Goal: Task Accomplishment & Management: Use online tool/utility

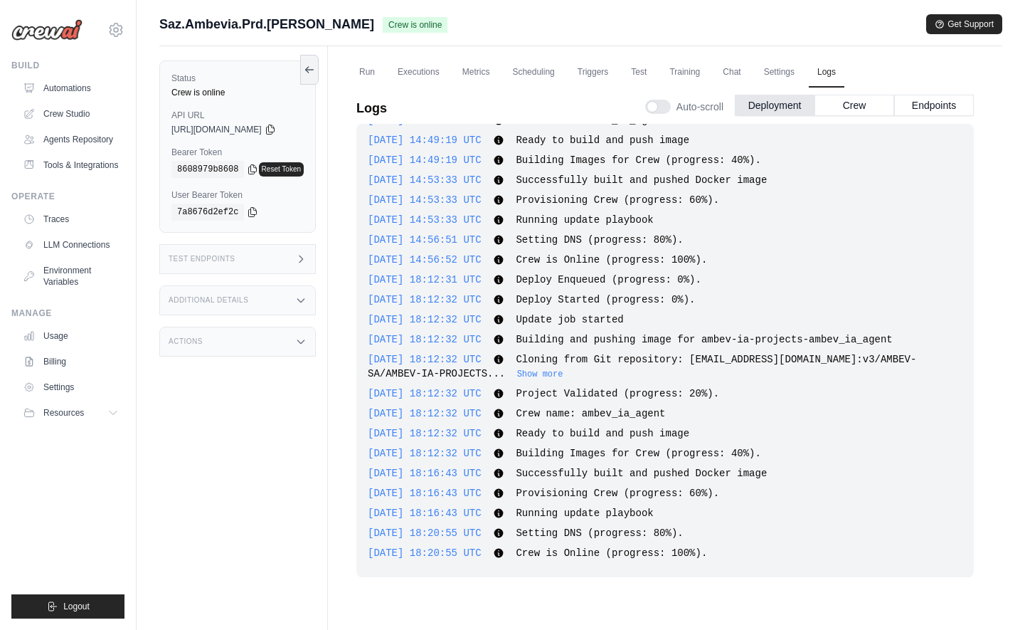
click at [268, 346] on div "Actions" at bounding box center [237, 342] width 157 height 30
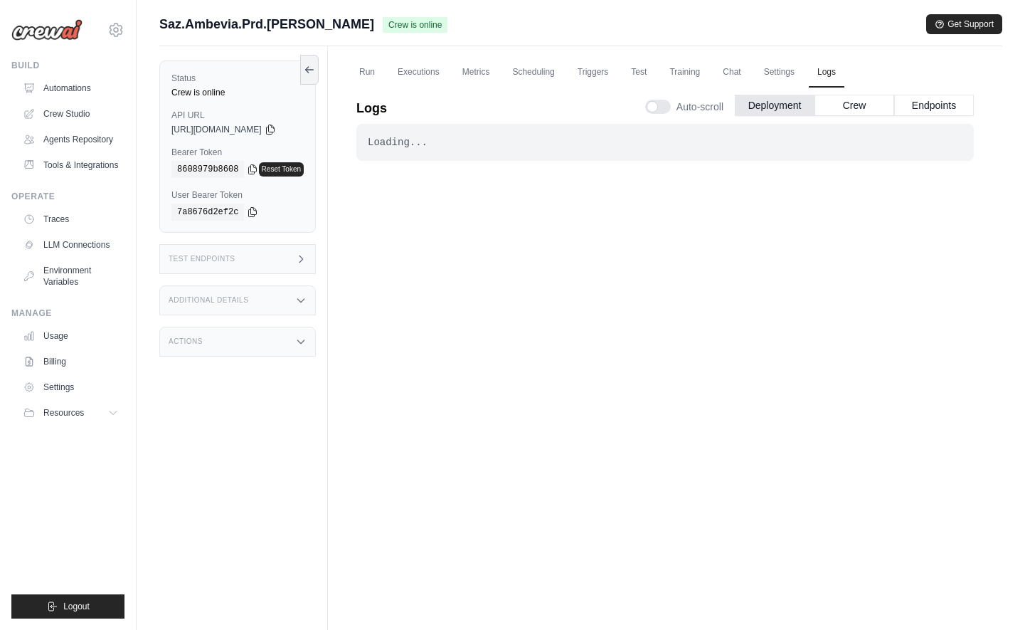
click at [297, 342] on div "Actions" at bounding box center [237, 342] width 157 height 30
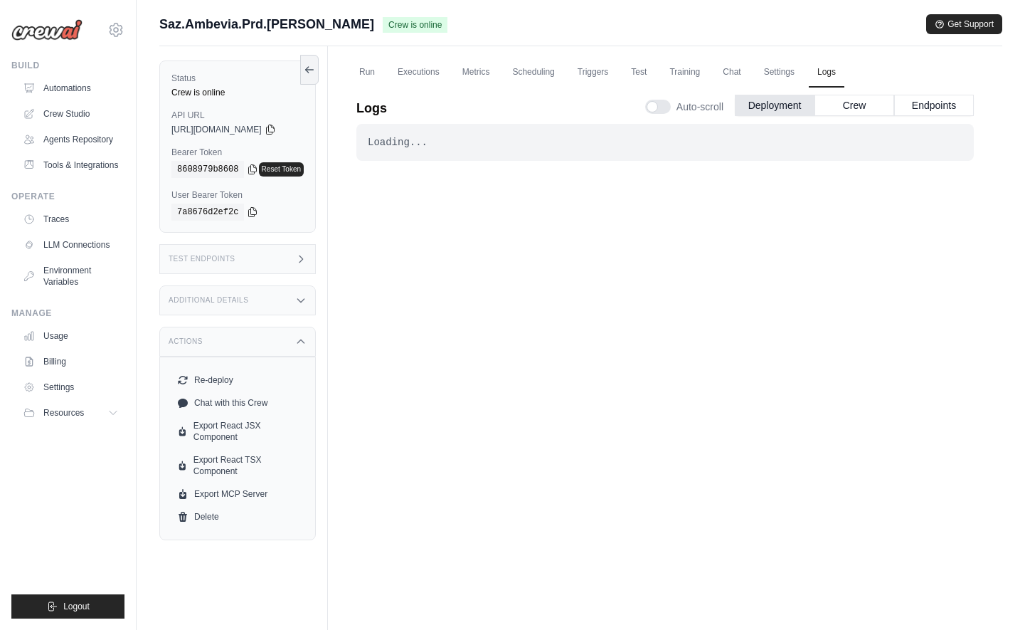
click at [295, 296] on div "Additional Details" at bounding box center [237, 300] width 157 height 30
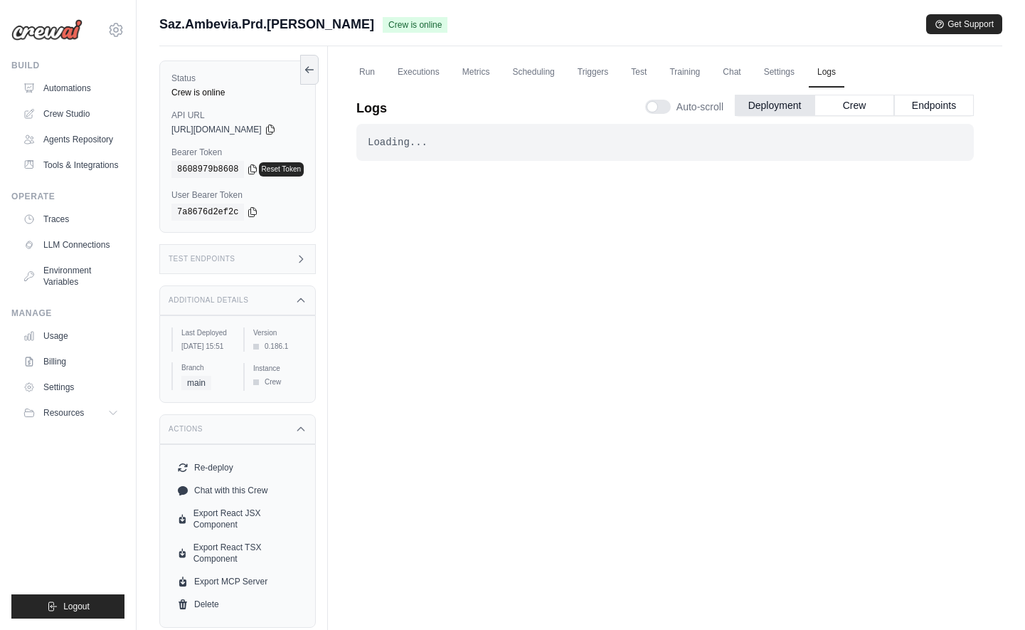
click at [197, 390] on span "main" at bounding box center [196, 383] width 30 height 14
click at [845, 109] on button "Crew" at bounding box center [855, 104] width 80 height 21
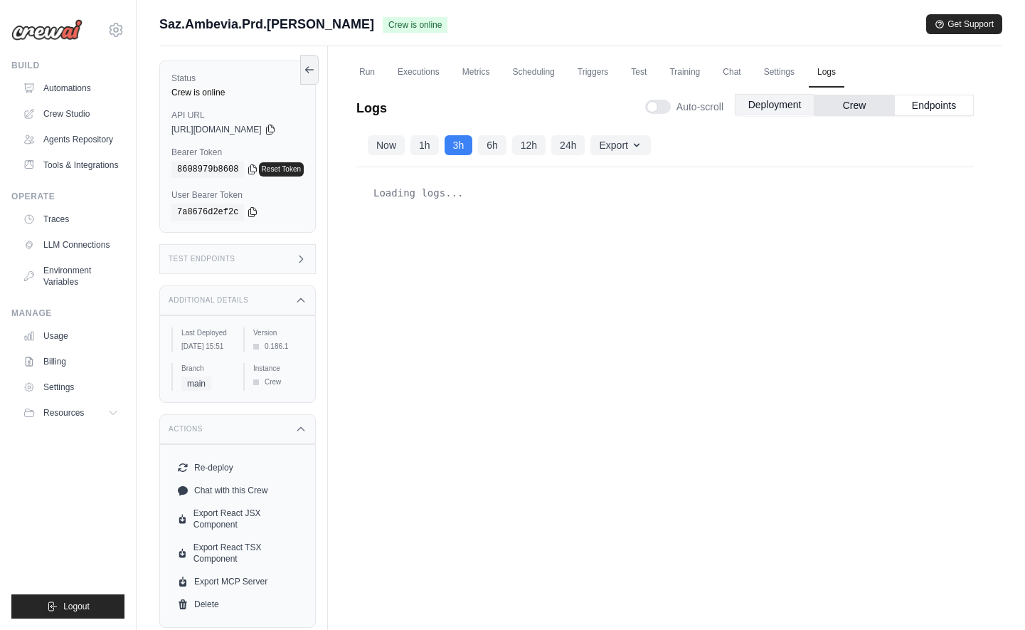
click at [786, 112] on button "Deployment" at bounding box center [775, 104] width 80 height 21
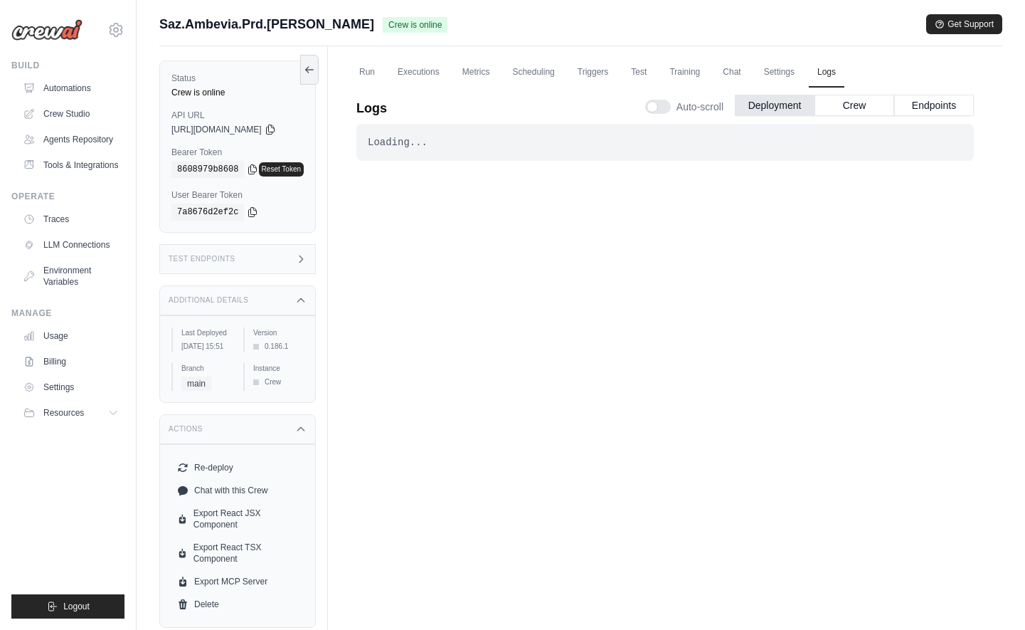
click at [545, 149] on div "Loading..." at bounding box center [665, 142] width 595 height 14
click at [803, 72] on link "Settings" at bounding box center [780, 73] width 48 height 30
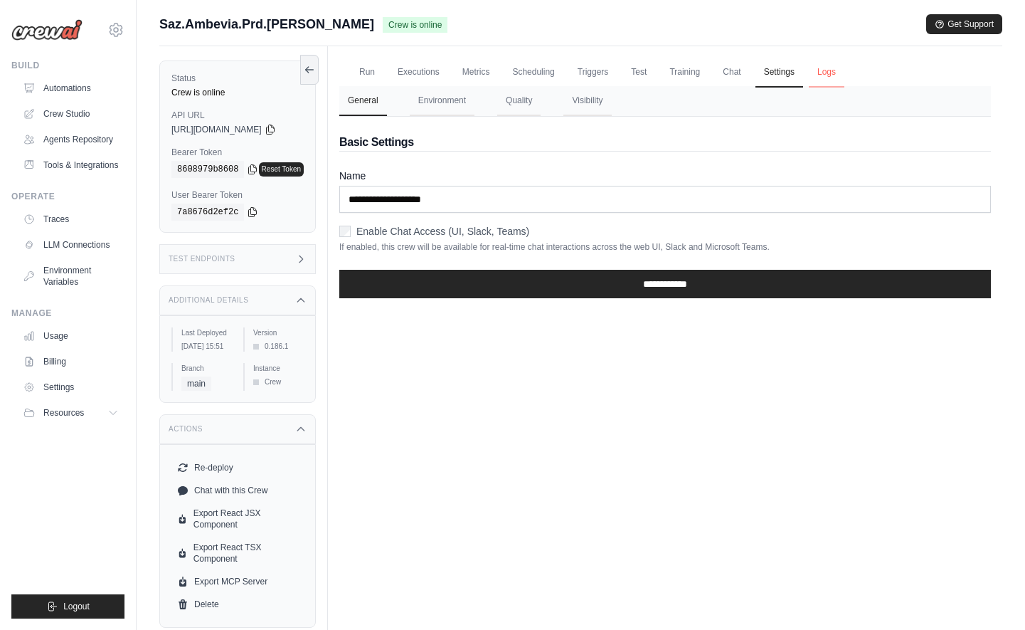
click at [837, 69] on link "Logs" at bounding box center [827, 73] width 36 height 30
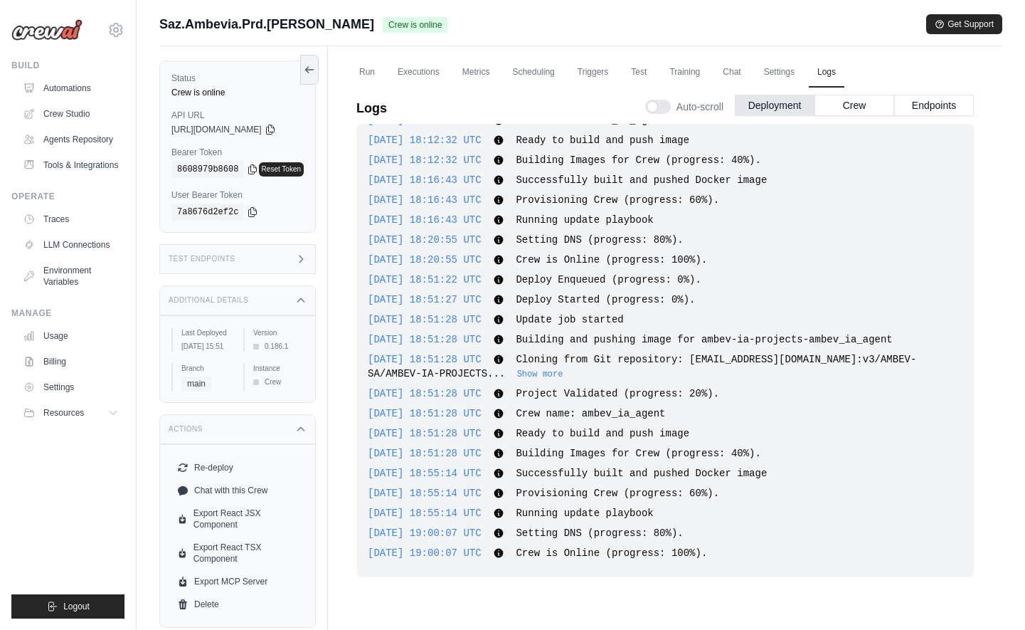
scroll to position [60, 0]
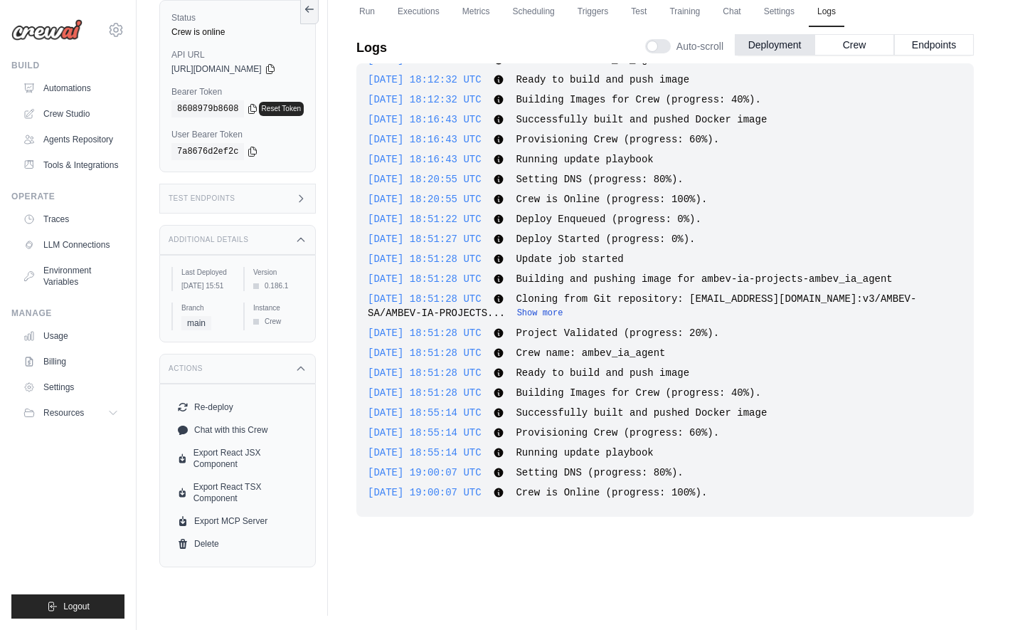
click at [539, 313] on button "Show more" at bounding box center [540, 312] width 46 height 11
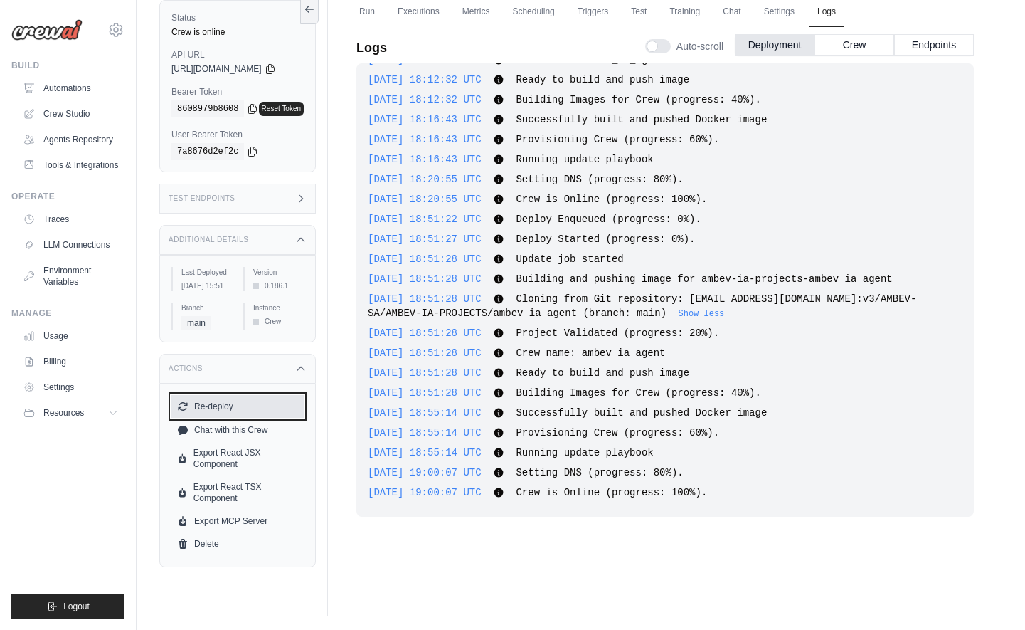
click at [257, 418] on button "Re-deploy" at bounding box center [237, 406] width 132 height 23
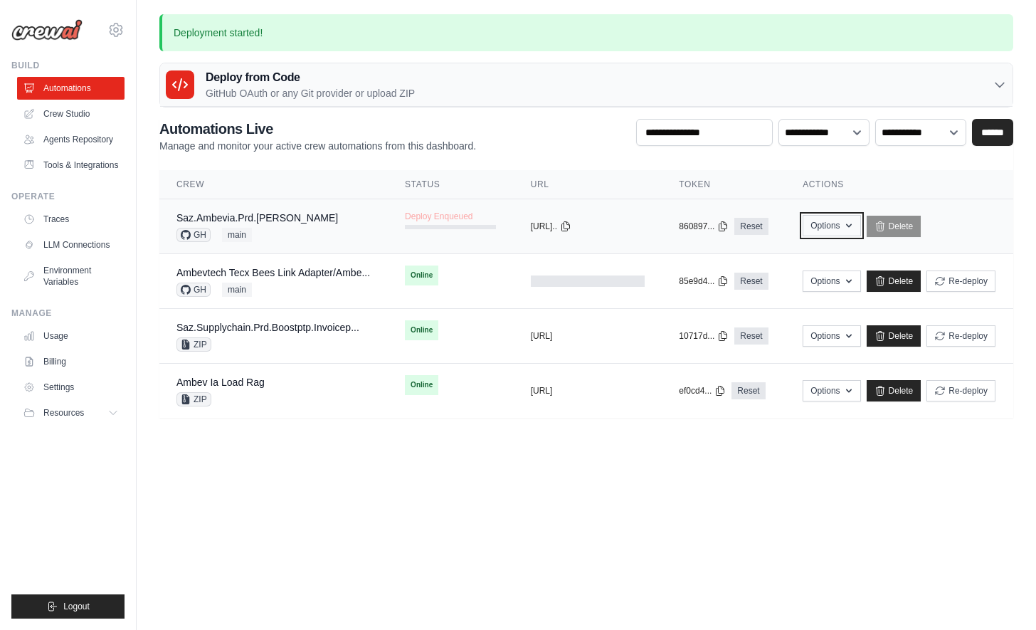
click at [854, 221] on icon "button" at bounding box center [848, 225] width 11 height 11
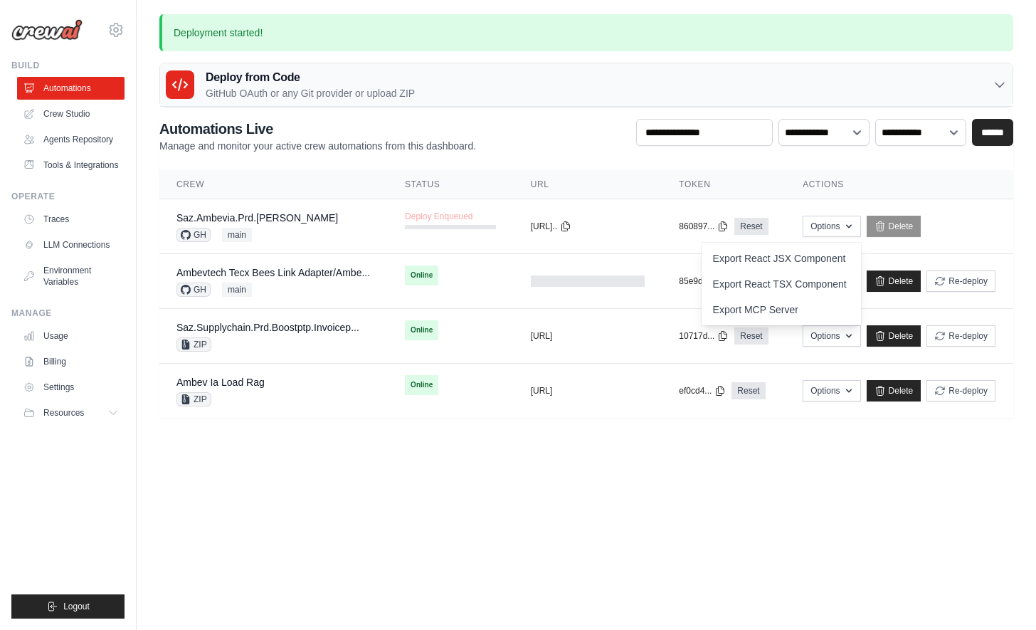
click at [834, 507] on body "guilherme.bresser@ambevtech.com.br Ambev - SAZ Your organization ABI - GenAI Bo…" at bounding box center [518, 315] width 1036 height 630
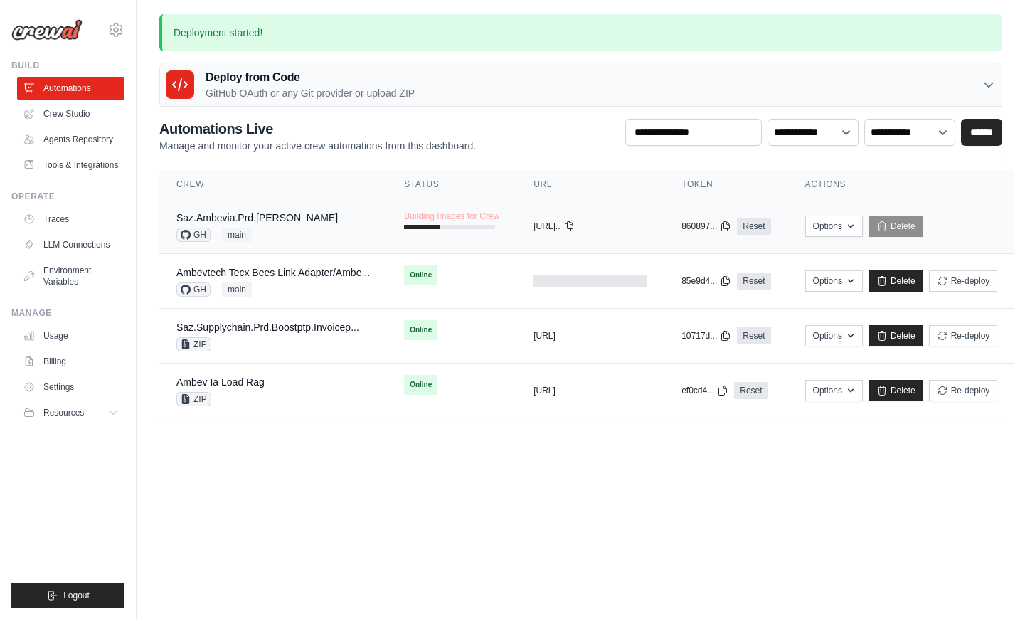
click at [196, 233] on span "GH" at bounding box center [193, 235] width 34 height 14
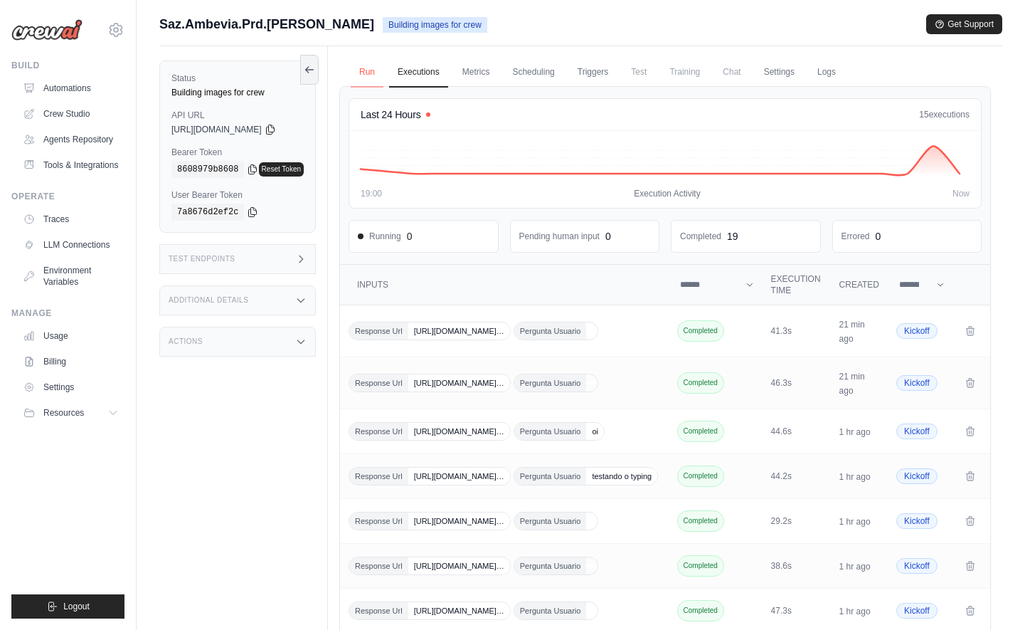
click at [383, 80] on link "Run" at bounding box center [367, 73] width 33 height 30
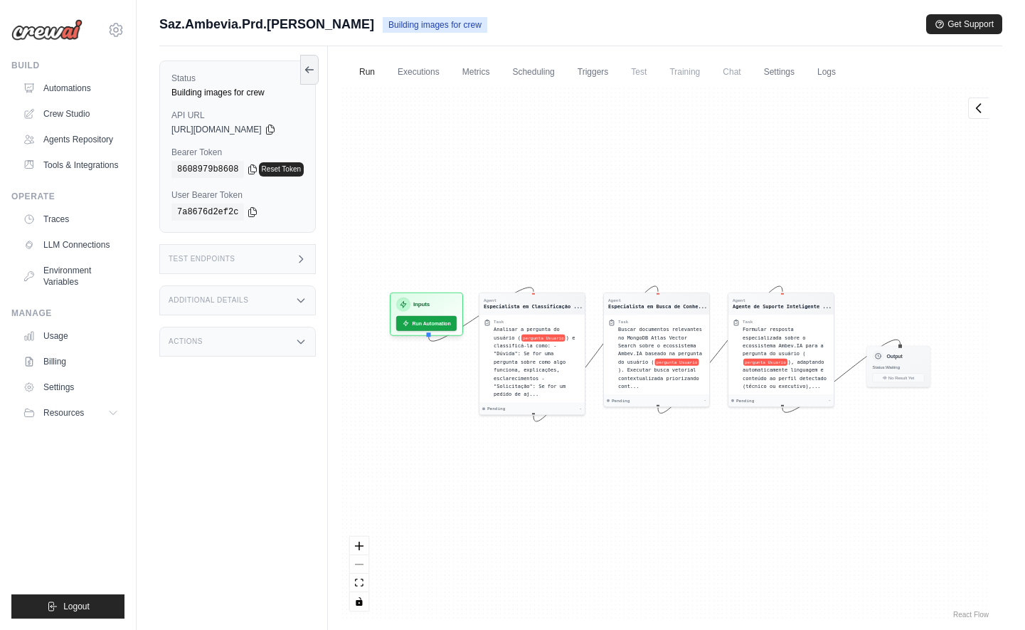
click at [272, 265] on div "Test Endpoints" at bounding box center [237, 259] width 157 height 30
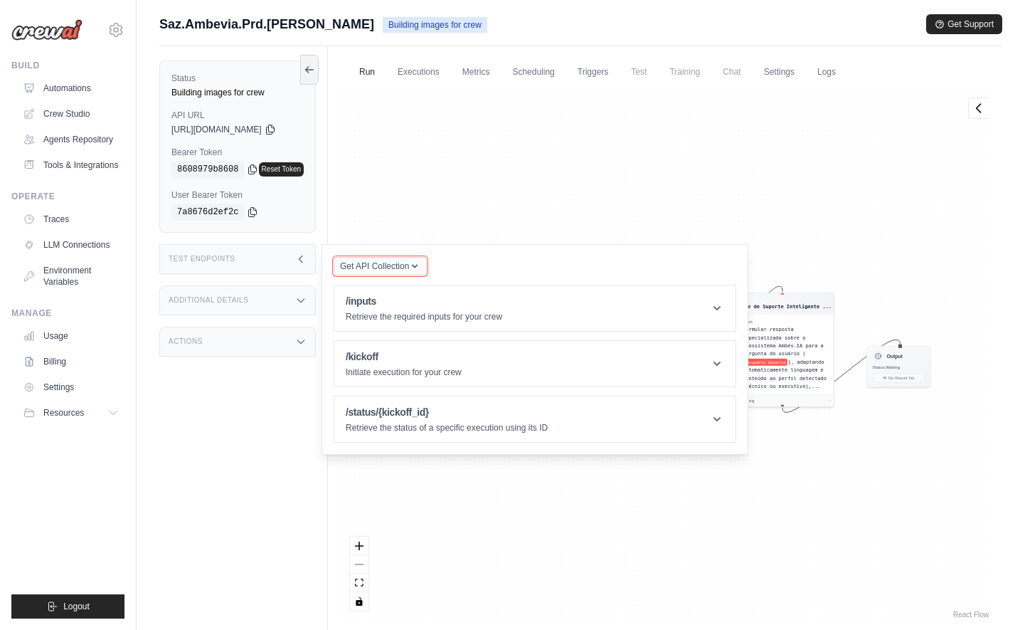
click at [427, 265] on button "Get API Collection" at bounding box center [380, 266] width 93 height 18
click at [800, 253] on div "Agent Especialista em Classificação ... Task Analisar a pergunta do usuário ( p…" at bounding box center [665, 353] width 652 height 535
click at [845, 63] on link "Logs" at bounding box center [827, 73] width 36 height 30
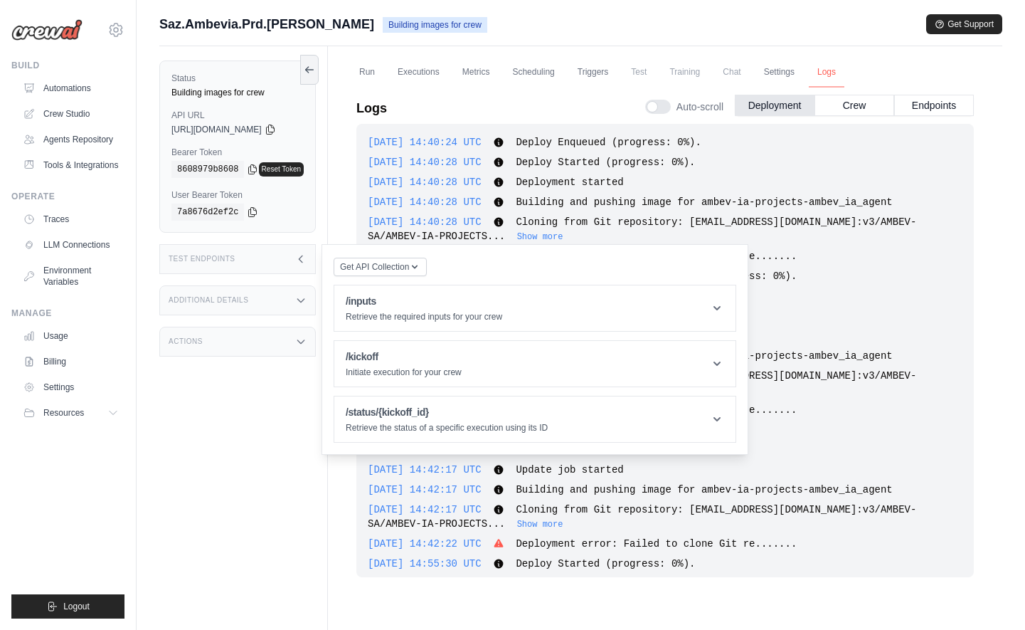
scroll to position [1949, 0]
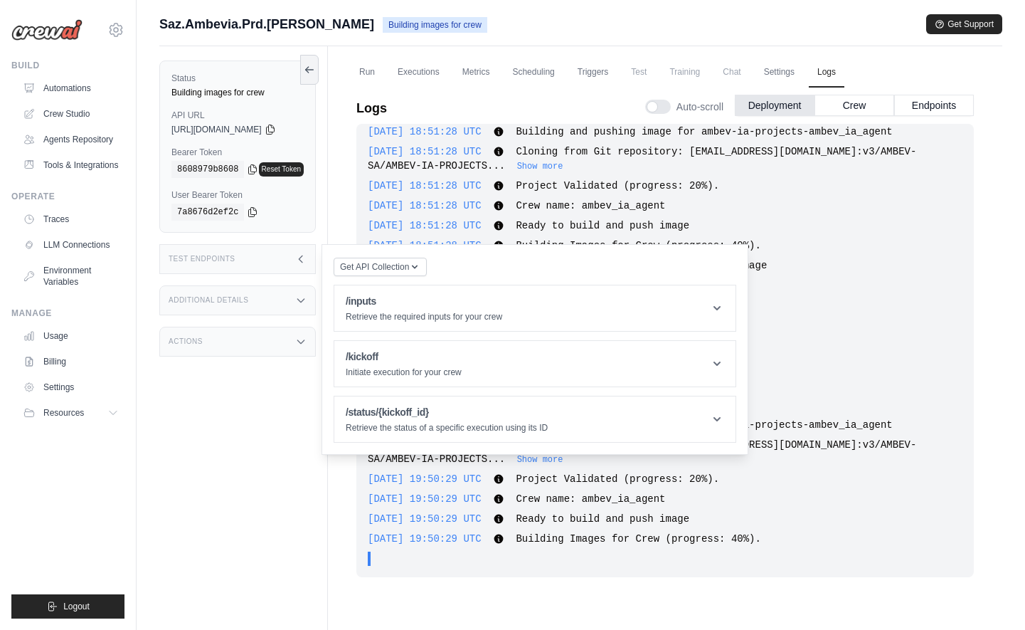
click at [887, 348] on div "2025-10-13 19:00:07 UTC Crew is Online (progress: 100%). Show more Show less" at bounding box center [665, 345] width 595 height 14
click at [235, 255] on div "Test Endpoints" at bounding box center [237, 259] width 157 height 30
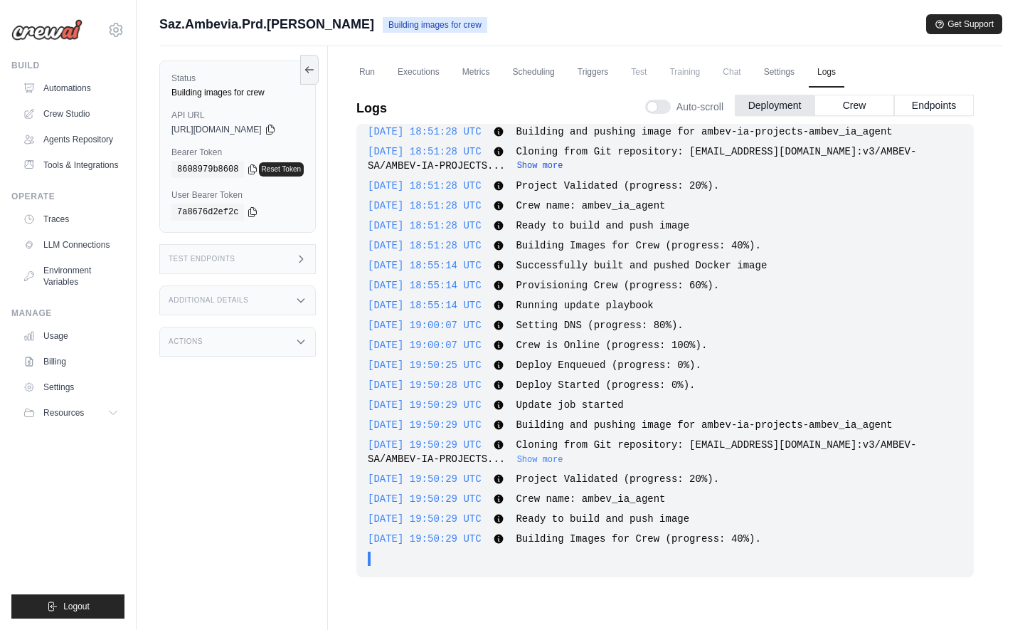
click at [533, 169] on button "Show more" at bounding box center [540, 165] width 46 height 11
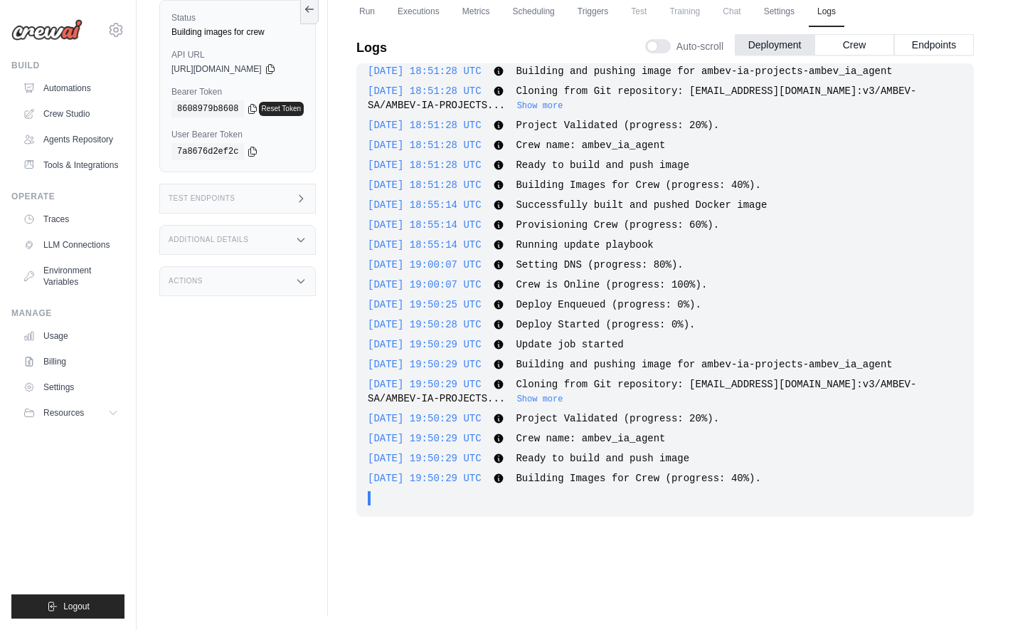
scroll to position [0, 0]
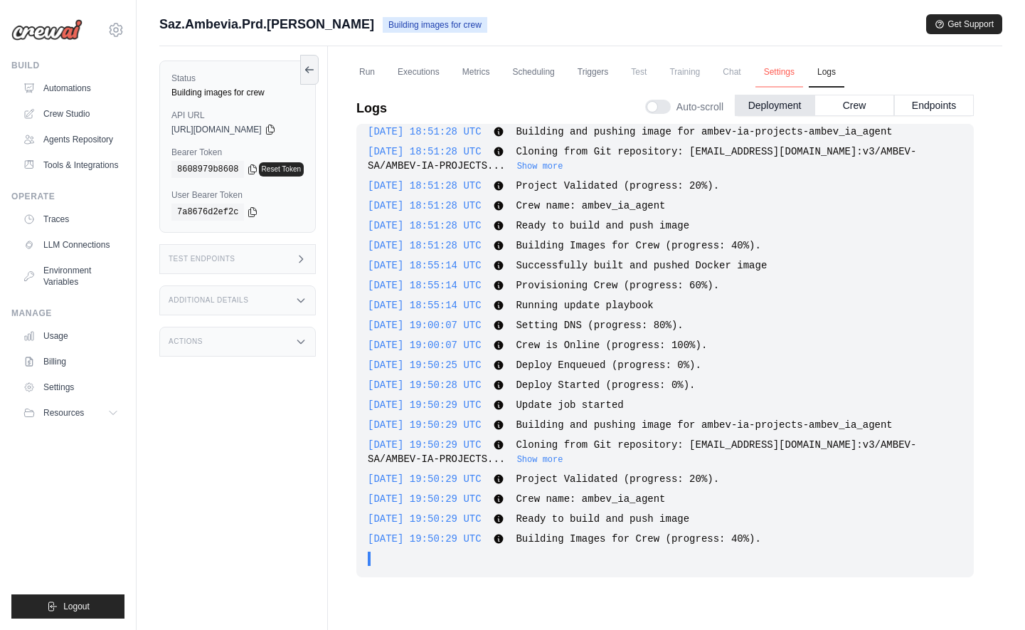
click at [793, 78] on link "Settings" at bounding box center [780, 73] width 48 height 30
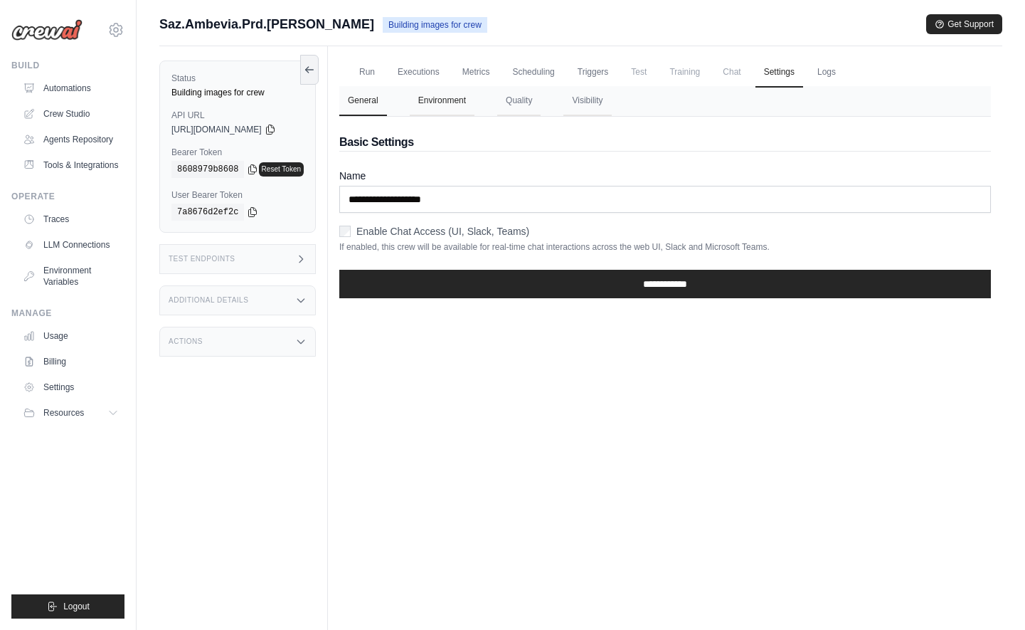
click at [453, 99] on button "Environment" at bounding box center [442, 101] width 65 height 30
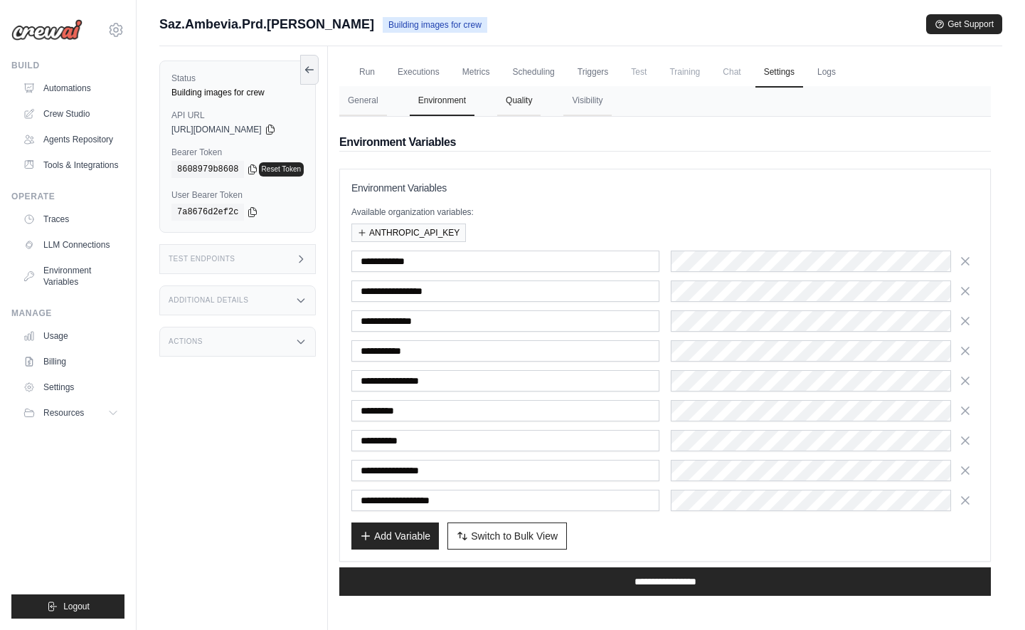
click at [530, 112] on button "Quality" at bounding box center [518, 101] width 43 height 30
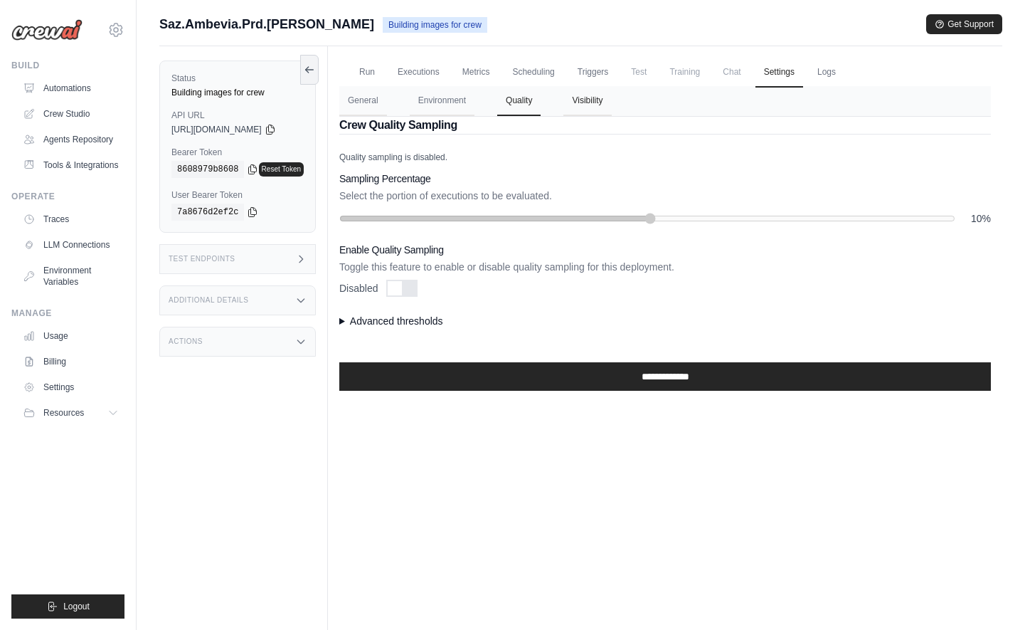
click at [611, 107] on button "Visibility" at bounding box center [587, 101] width 48 height 30
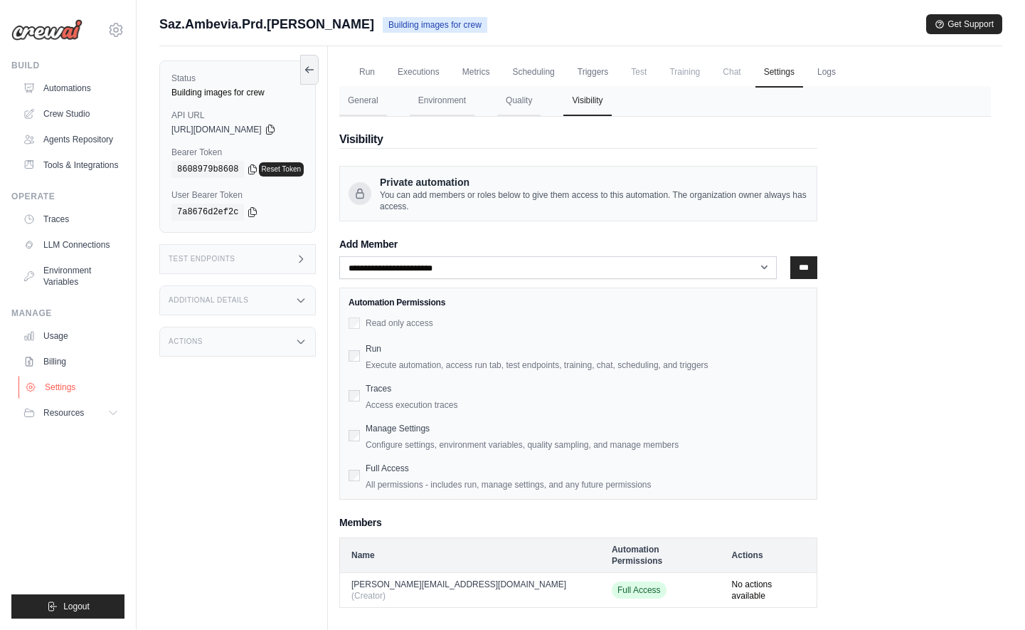
click at [51, 390] on link "Settings" at bounding box center [71, 387] width 107 height 23
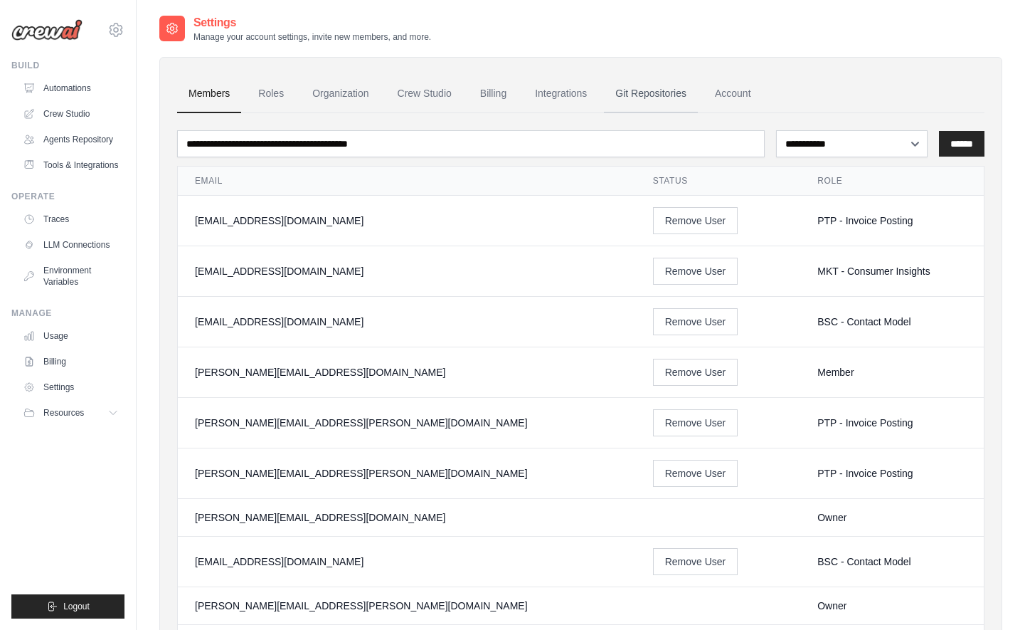
click at [642, 95] on link "Git Repositories" at bounding box center [651, 94] width 94 height 38
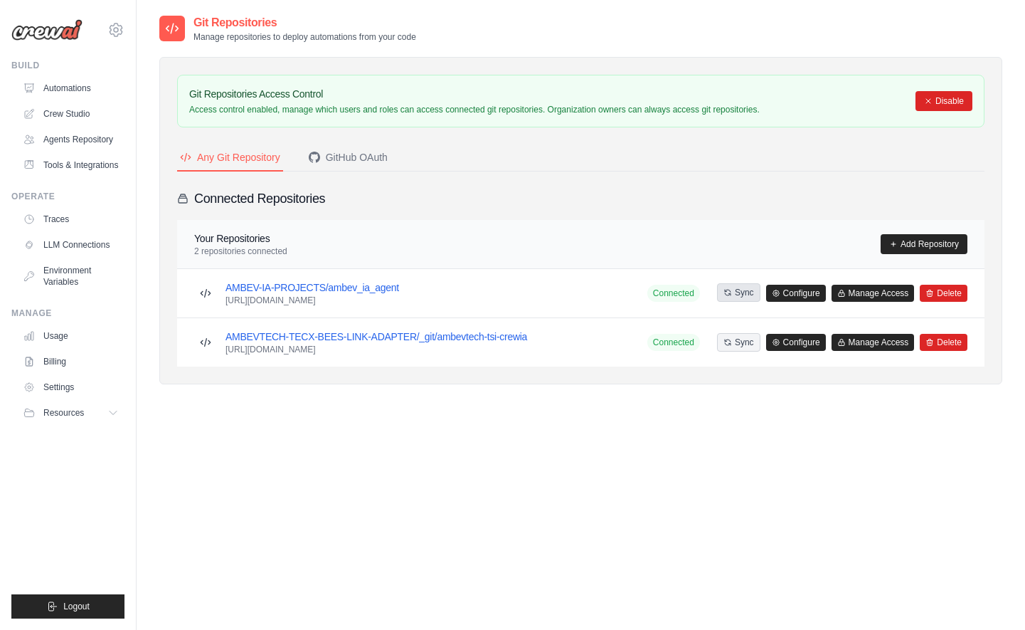
click at [751, 299] on button "Sync" at bounding box center [738, 292] width 43 height 18
click at [399, 297] on p "https://ssh.dev.azure.com/v3/AMBEV-SA/AMBEV-IA-PROJECTS/ambev_ia_agent" at bounding box center [313, 300] width 174 height 11
click at [334, 289] on link "AMBEV-IA-PROJECTS/ambev_ia_agent" at bounding box center [313, 287] width 174 height 11
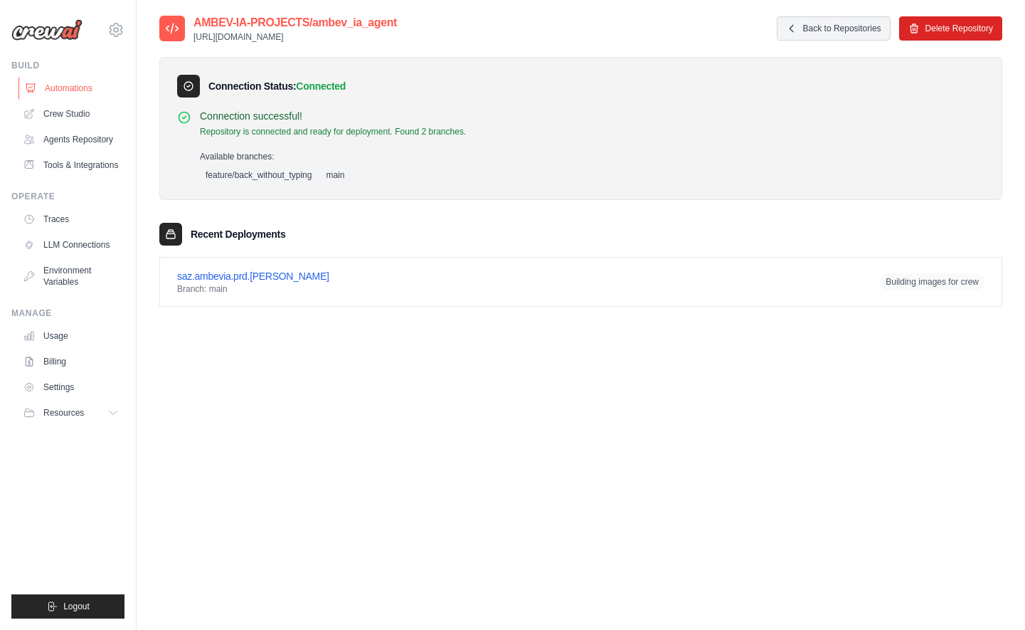
click at [82, 89] on link "Automations" at bounding box center [71, 88] width 107 height 23
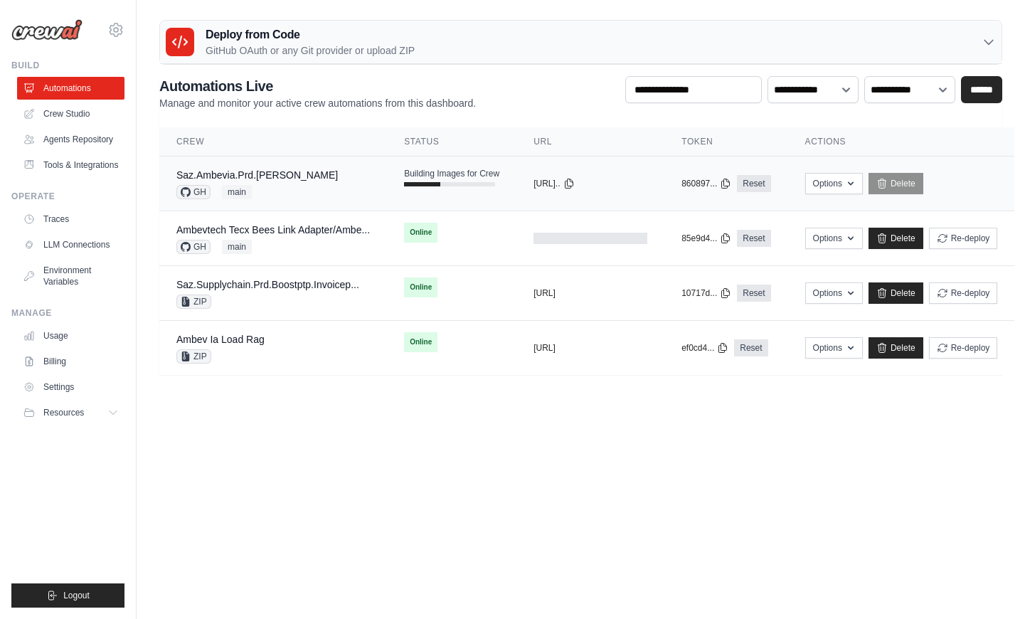
click at [508, 191] on td "Building Images for Crew" at bounding box center [451, 177] width 129 height 41
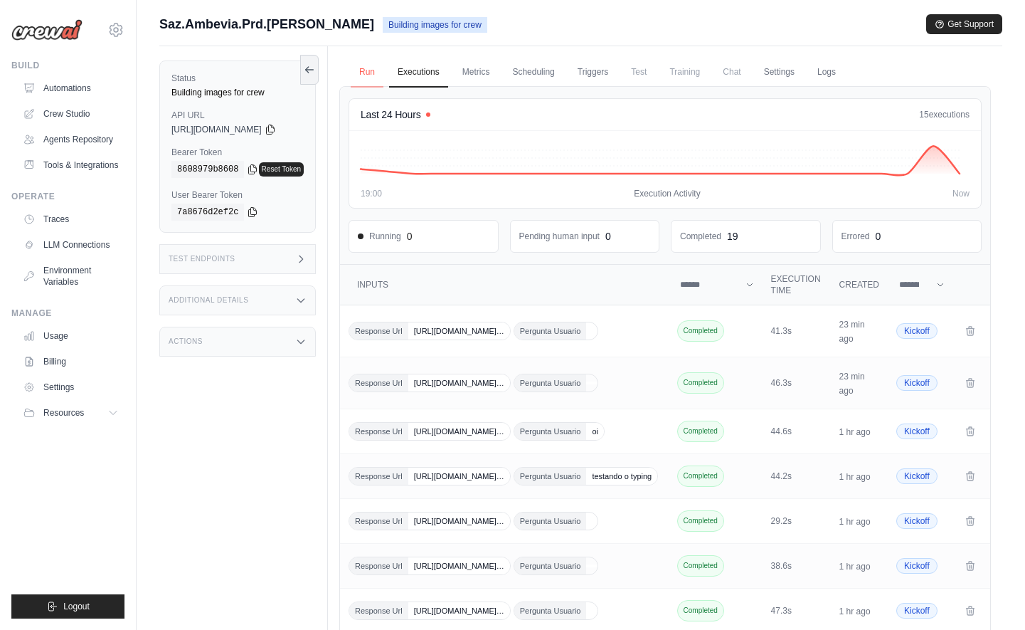
click at [369, 72] on link "Run" at bounding box center [367, 73] width 33 height 30
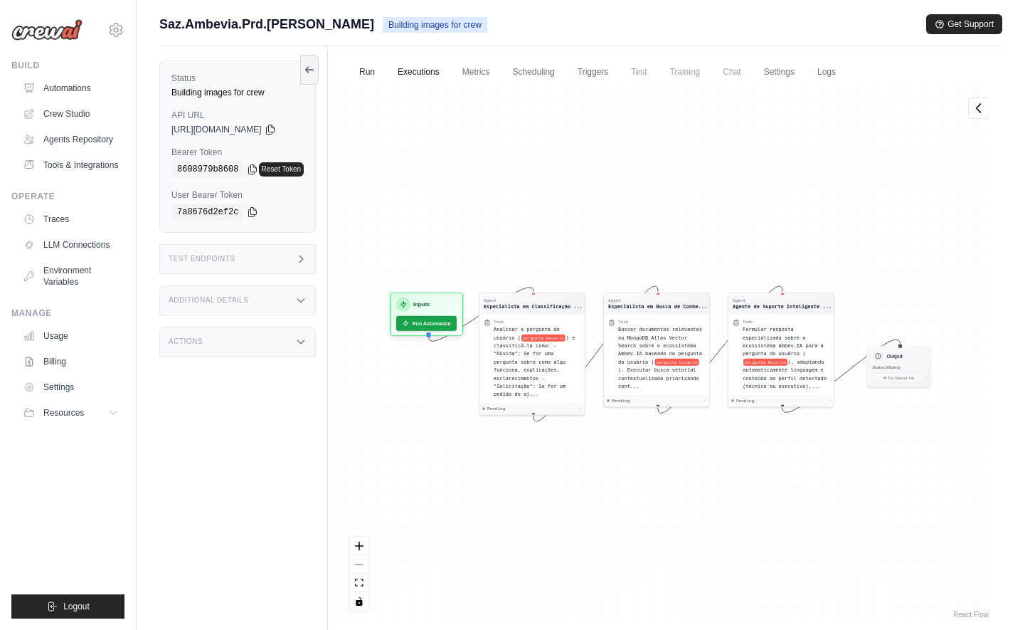
click at [430, 73] on link "Executions" at bounding box center [418, 73] width 59 height 30
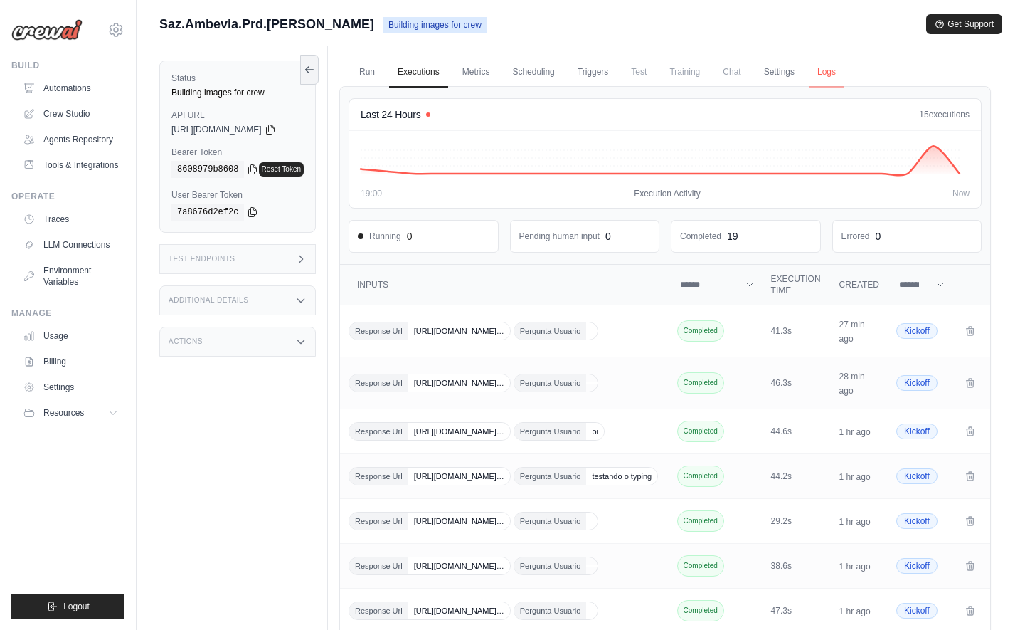
click at [838, 73] on link "Logs" at bounding box center [827, 73] width 36 height 30
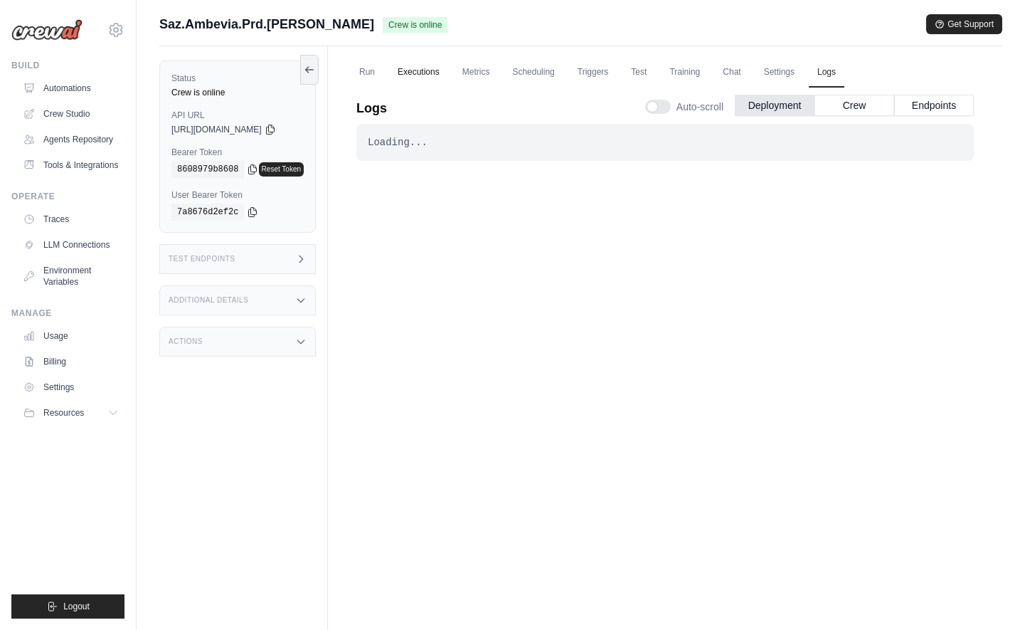
click at [448, 66] on link "Executions" at bounding box center [418, 73] width 59 height 30
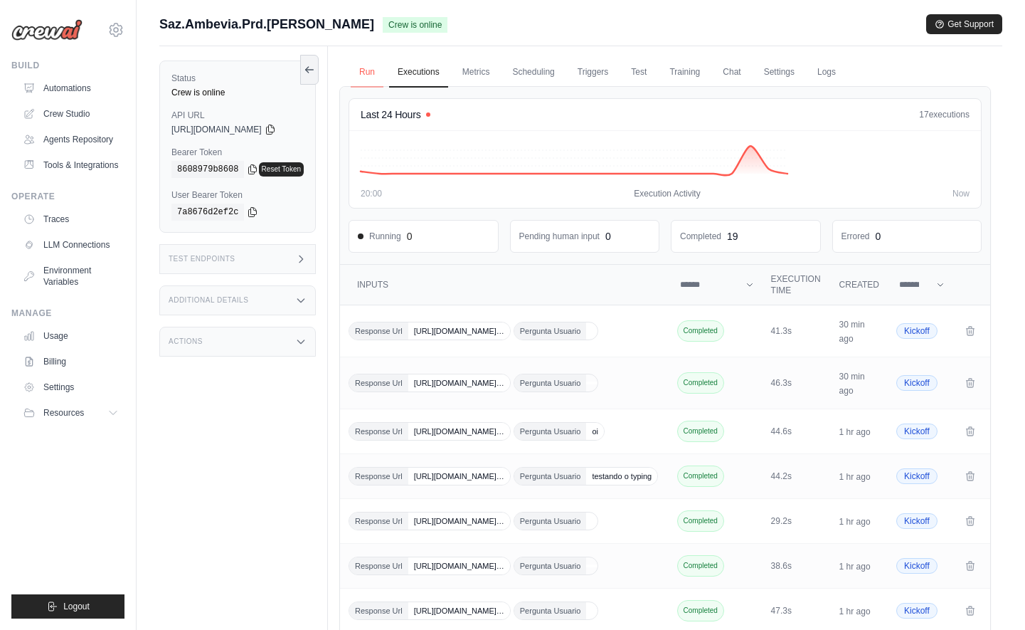
click at [369, 80] on link "Run" at bounding box center [367, 73] width 33 height 30
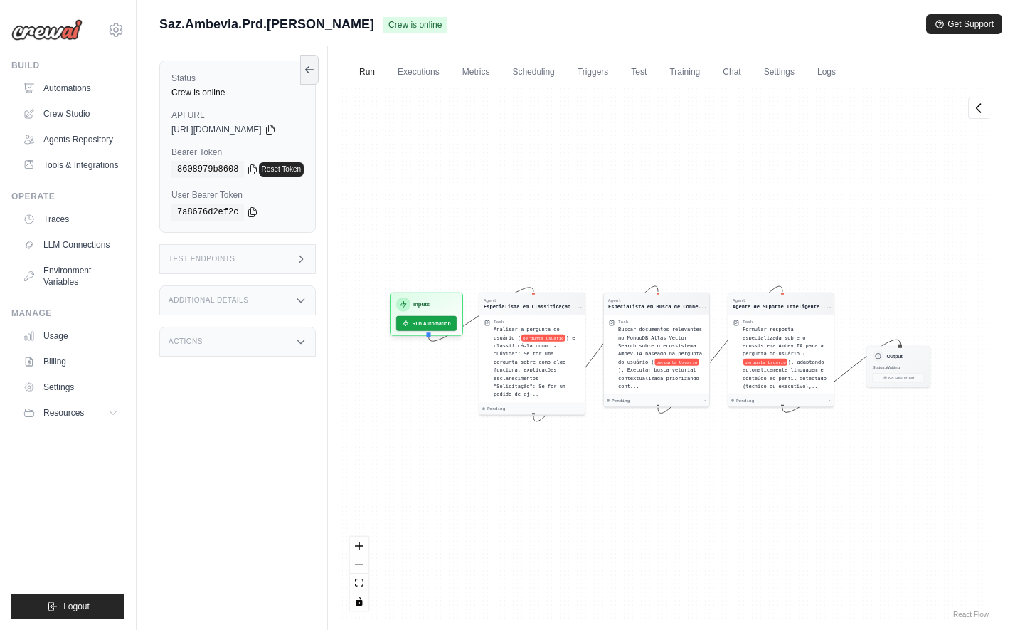
click at [294, 343] on div "Actions" at bounding box center [237, 342] width 157 height 30
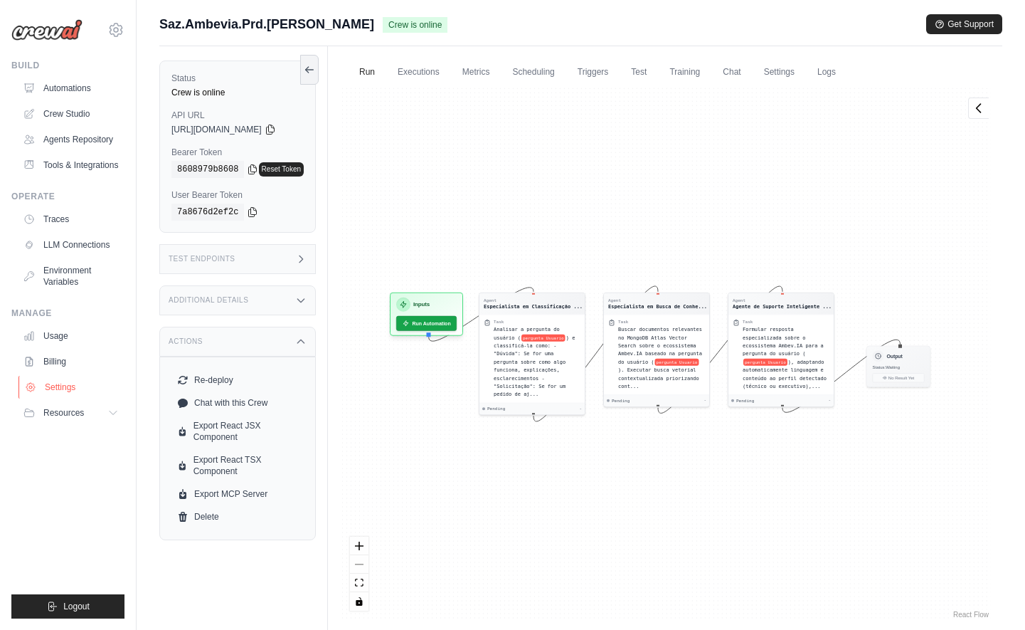
click at [84, 383] on link "Settings" at bounding box center [71, 387] width 107 height 23
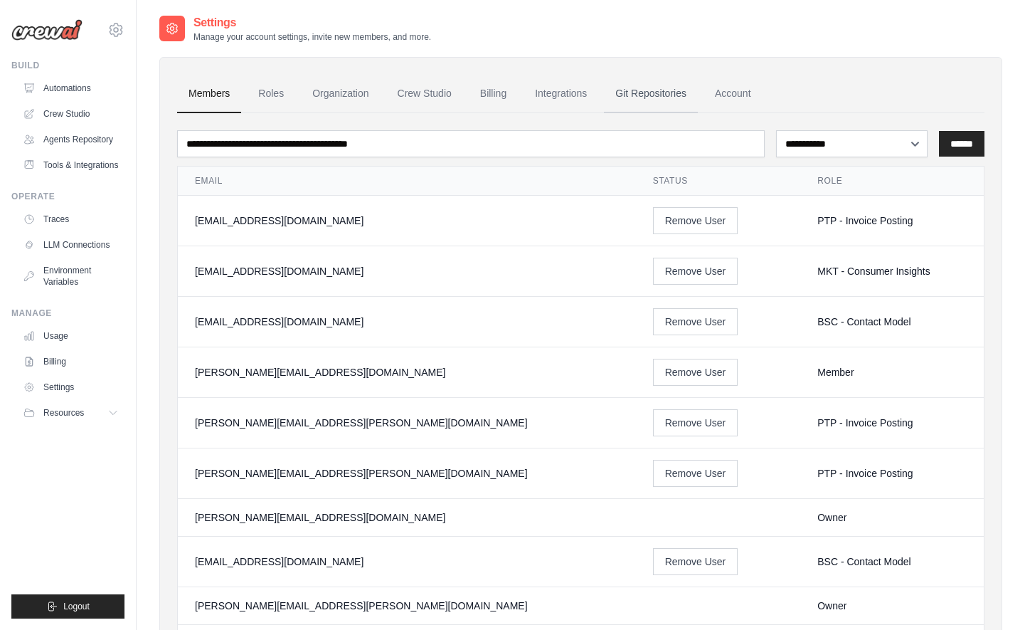
click at [677, 95] on link "Git Repositories" at bounding box center [651, 94] width 94 height 38
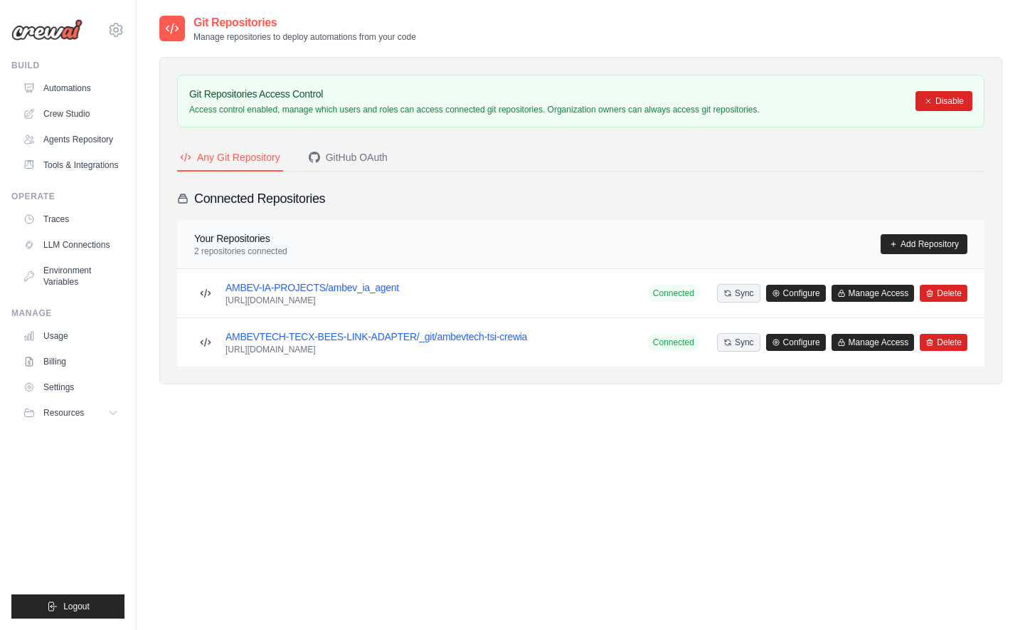
click at [556, 309] on div "AMBEV-IA-PROJECTS/ambev_ia_agent [URL][DOMAIN_NAME] Connected Sync Configure" at bounding box center [581, 293] width 808 height 48
click at [320, 293] on h3 "AMBEV-IA-PROJECTS/ambev_ia_agent" at bounding box center [313, 287] width 174 height 14
click at [345, 287] on link "AMBEV-IA-PROJECTS/ambev_ia_agent" at bounding box center [313, 287] width 174 height 11
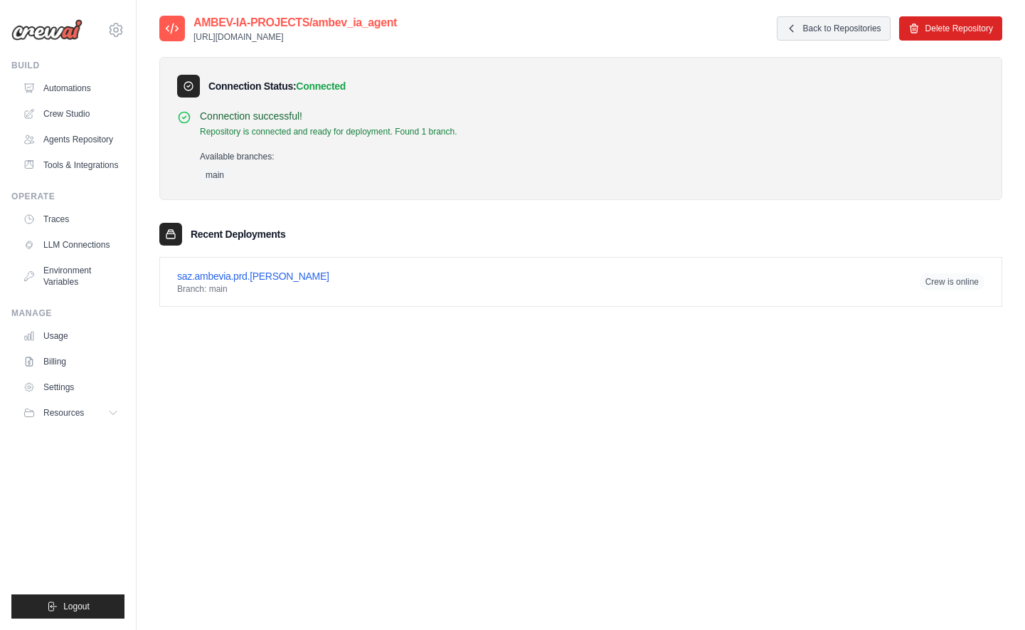
click at [427, 319] on div "AMBEV-IA-PROJECTS/ambev_ia_agent [URL][DOMAIN_NAME] Back to Repositories Delete…" at bounding box center [580, 171] width 843 height 315
click at [404, 285] on div "saz.ambevia.prd.[PERSON_NAME]: main Crew is online" at bounding box center [581, 282] width 808 height 26
click at [430, 160] on div "Available branches: main" at bounding box center [329, 164] width 258 height 36
drag, startPoint x: 608, startPoint y: 132, endPoint x: 551, endPoint y: 125, distance: 56.7
click at [551, 125] on div "Connection successful! Repository is connected and ready for deployment. Found …" at bounding box center [581, 145] width 808 height 73
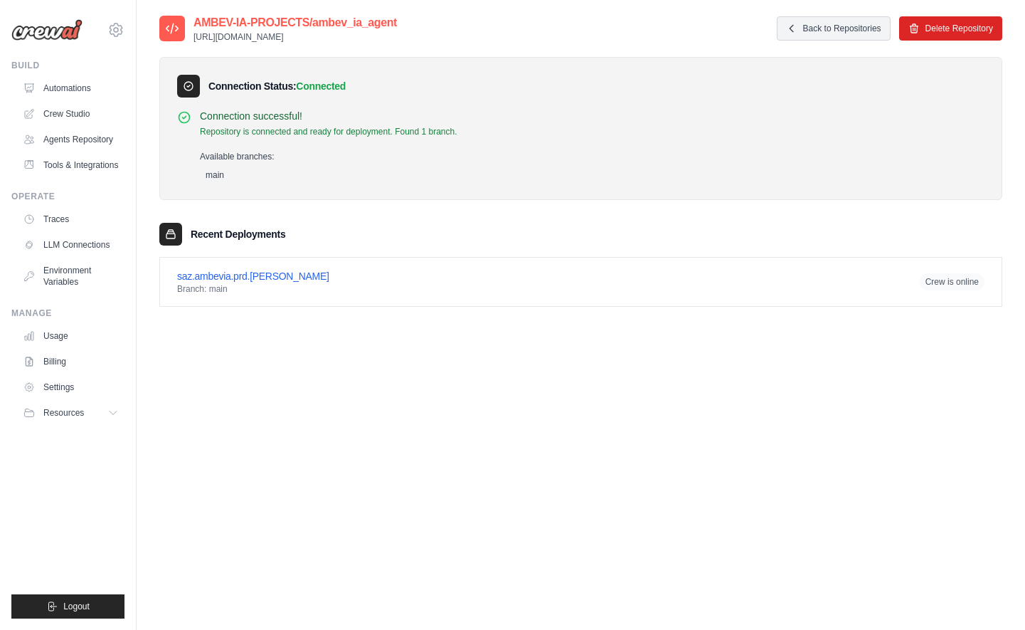
click at [551, 125] on div "Connection successful! Repository is connected and ready for deployment. Found …" at bounding box center [581, 145] width 808 height 73
click at [413, 289] on div "saz.ambevia.prd.[PERSON_NAME]: main Crew is online" at bounding box center [581, 282] width 808 height 26
click at [258, 279] on link "saz.ambevia.prd.[PERSON_NAME]" at bounding box center [253, 275] width 152 height 11
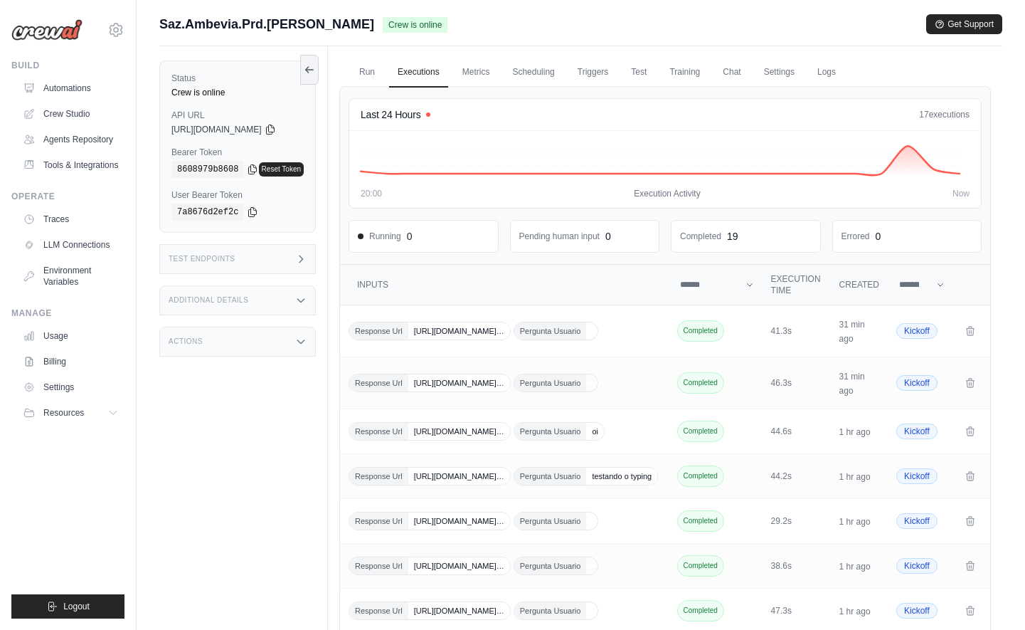
click at [305, 302] on icon at bounding box center [300, 300] width 11 height 11
click at [307, 435] on icon at bounding box center [300, 428] width 11 height 11
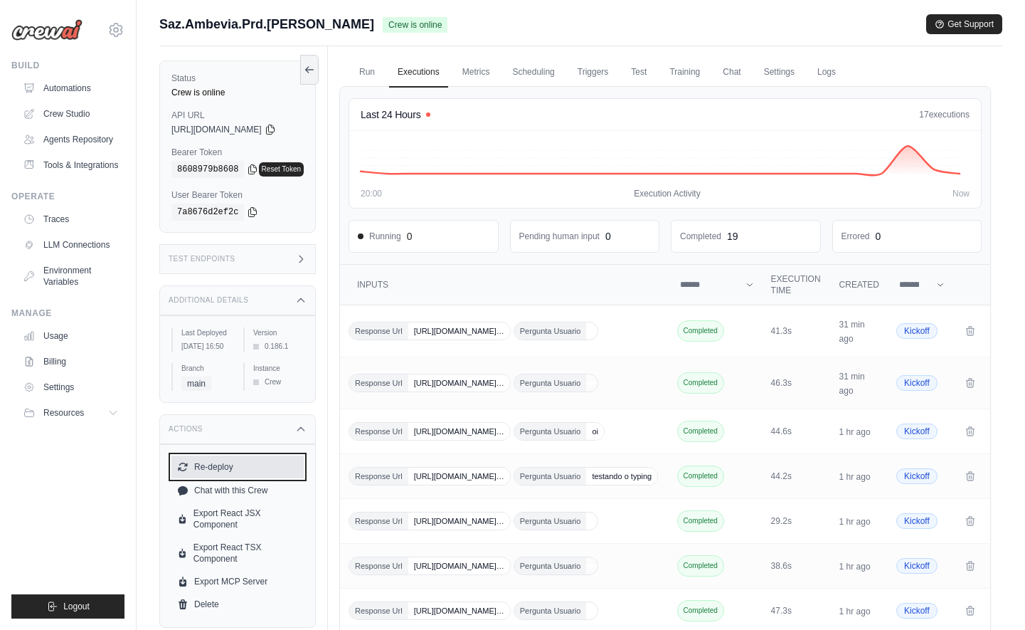
click at [213, 475] on button "Re-deploy" at bounding box center [237, 466] width 132 height 23
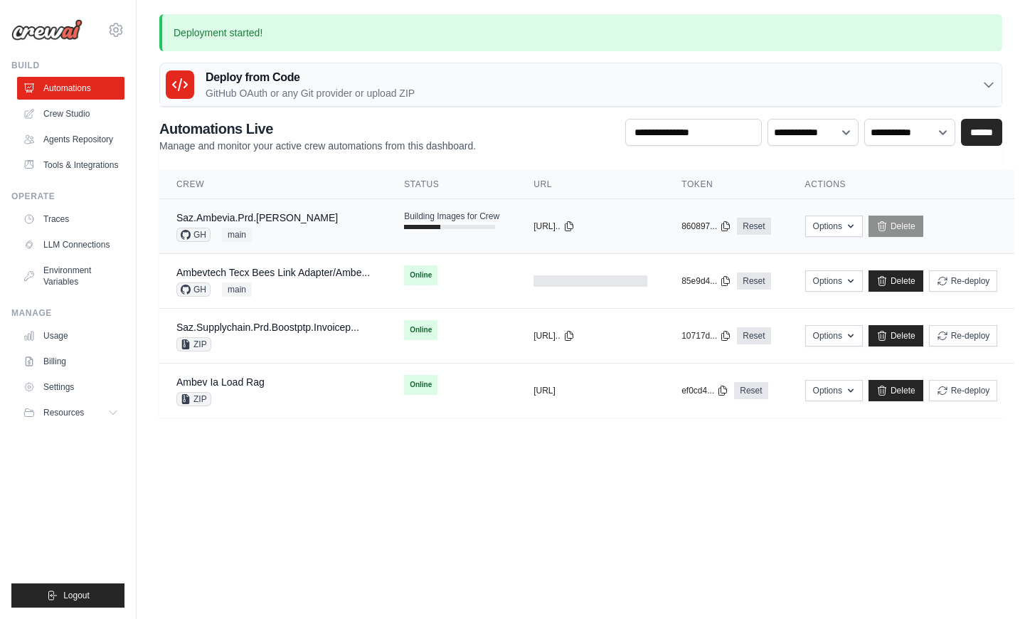
click at [425, 240] on td "Building Images for Crew" at bounding box center [451, 219] width 129 height 41
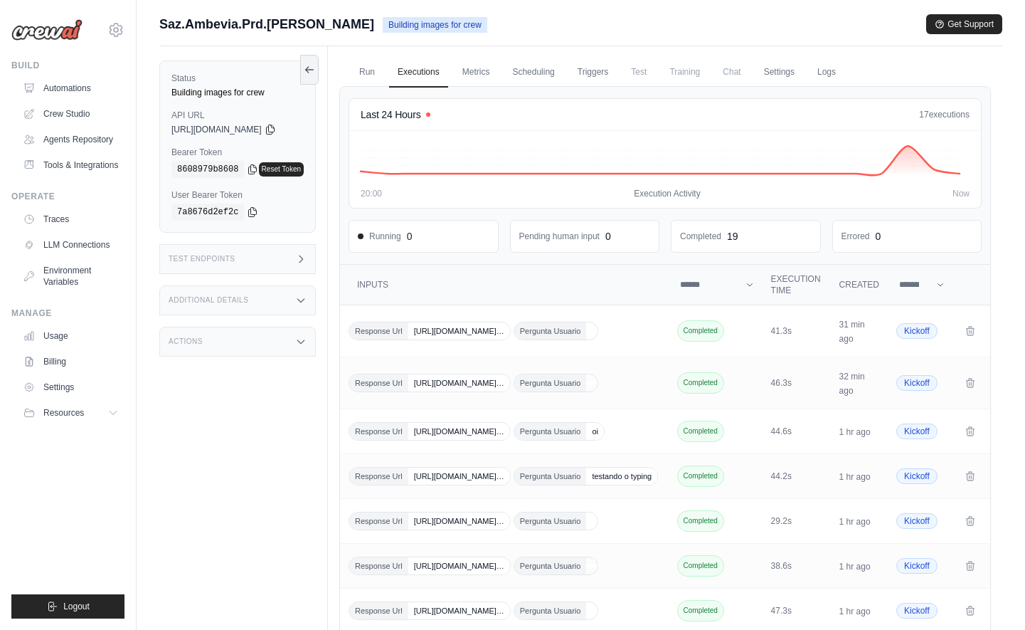
click at [306, 292] on div "Additional Details" at bounding box center [237, 300] width 157 height 30
click at [303, 265] on div "Test Endpoints" at bounding box center [237, 259] width 157 height 30
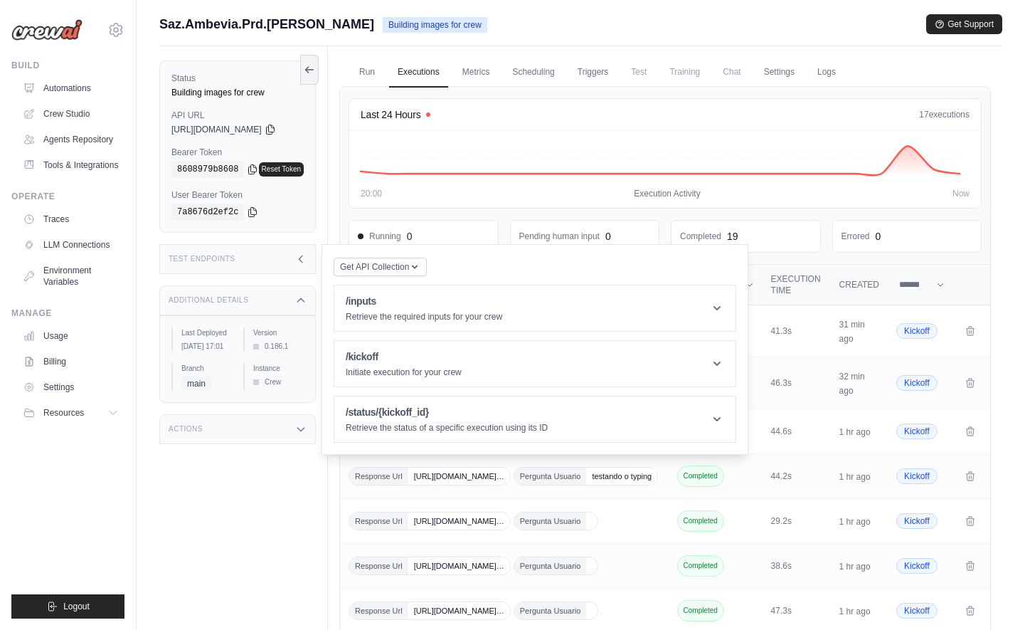
click at [298, 259] on div "Test Endpoints" at bounding box center [237, 259] width 157 height 30
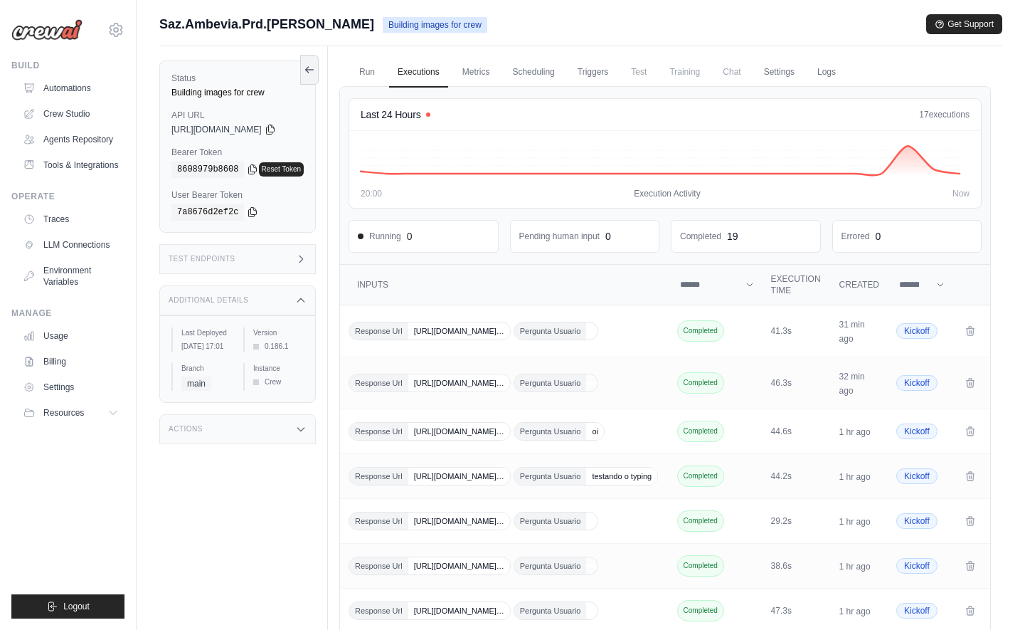
click at [272, 444] on div "Actions" at bounding box center [237, 429] width 157 height 30
